Goal: Information Seeking & Learning: Learn about a topic

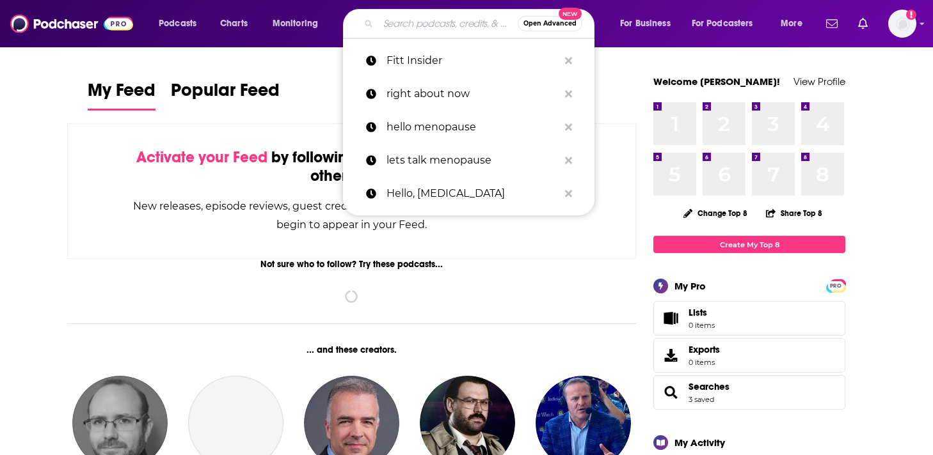
click at [433, 24] on input "Search podcasts, credits, & more..." at bounding box center [447, 23] width 139 height 20
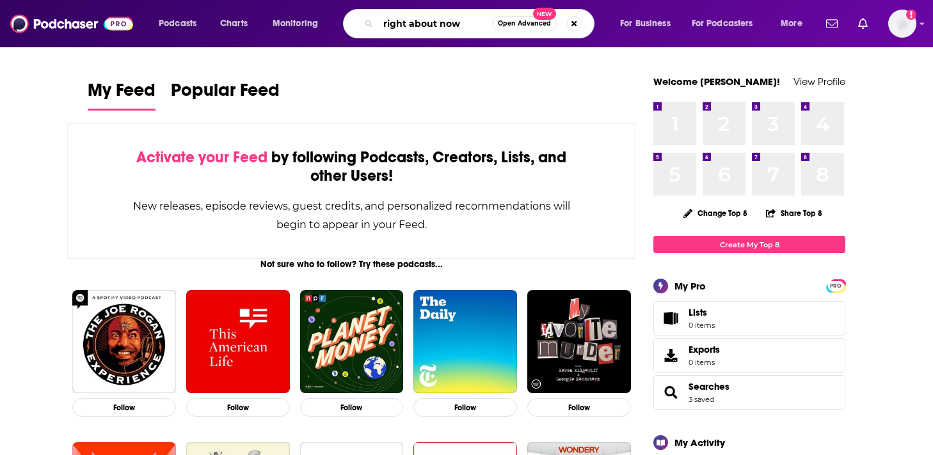
type input "right about now"
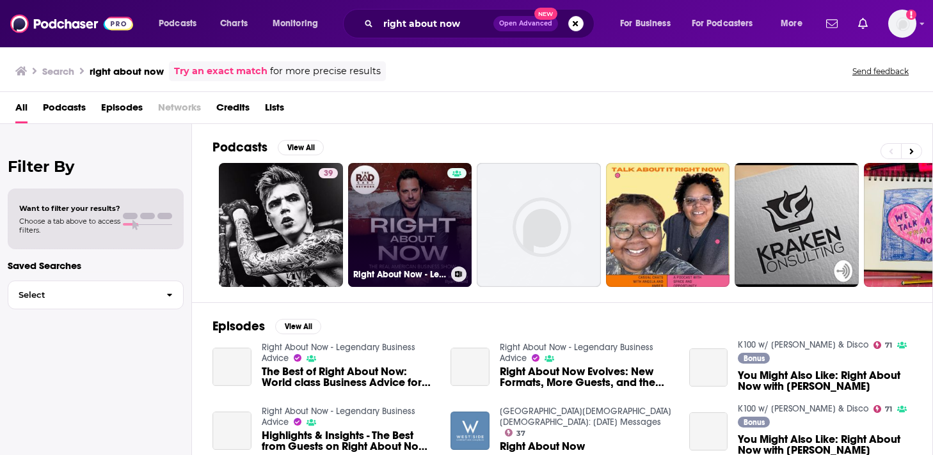
click at [423, 216] on link "Right About Now - Legendary Business Advice" at bounding box center [410, 225] width 124 height 124
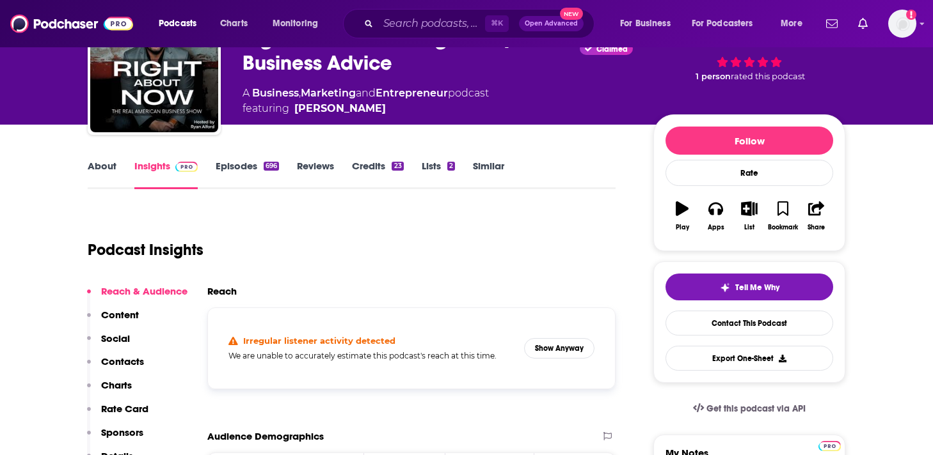
scroll to position [99, 0]
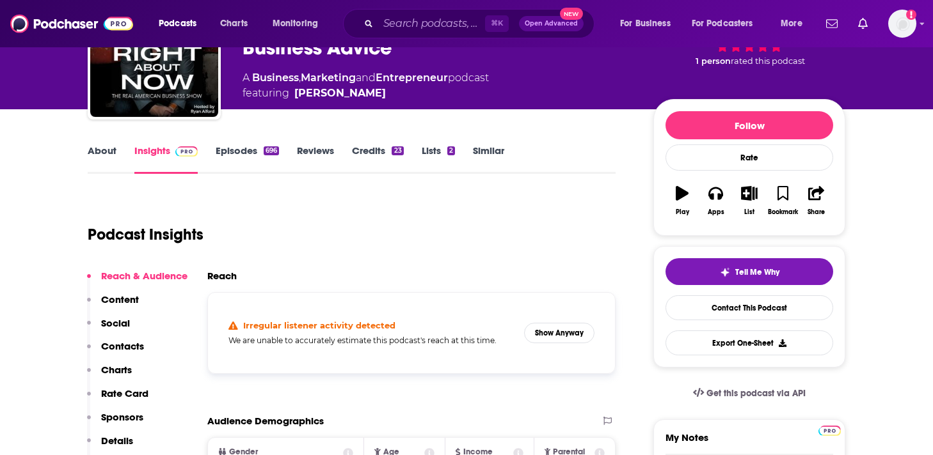
click at [247, 155] on link "Episodes 696" at bounding box center [247, 159] width 63 height 29
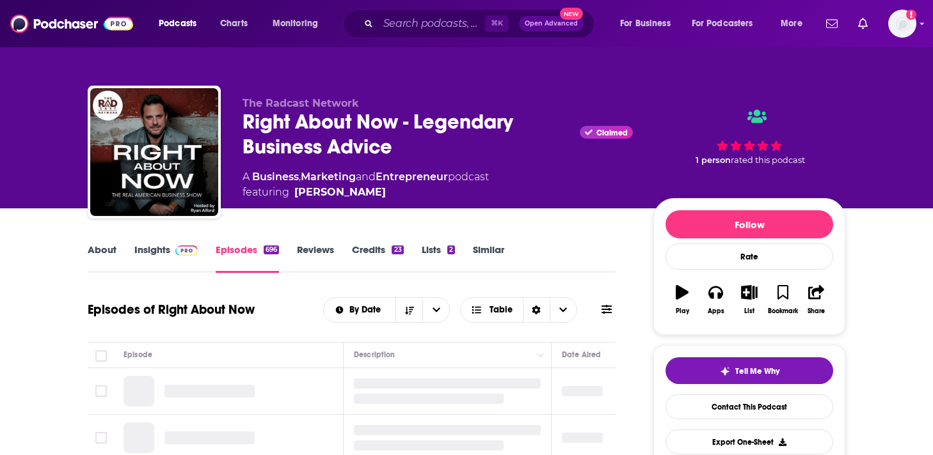
scroll to position [80, 0]
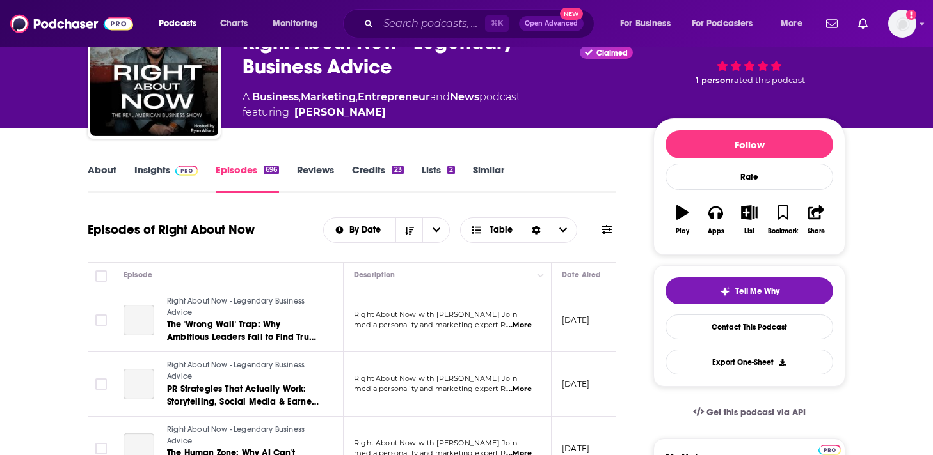
click at [162, 175] on link "Insights" at bounding box center [165, 178] width 63 height 29
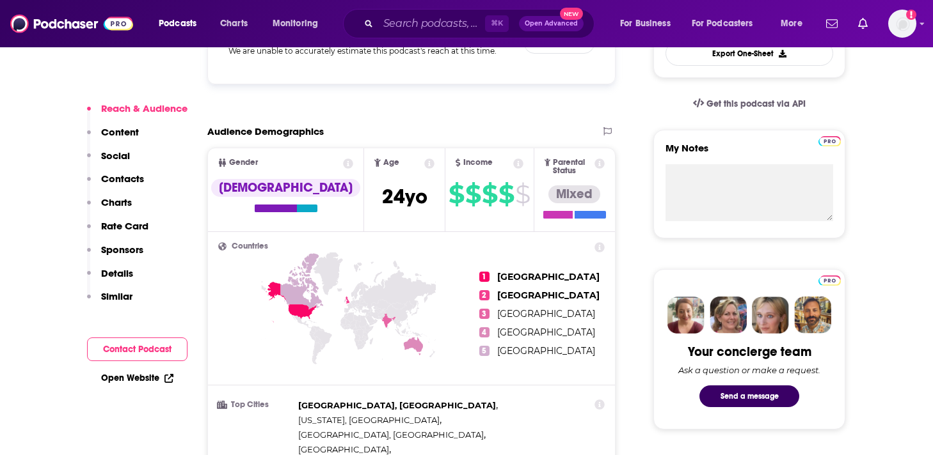
scroll to position [413, 0]
